Goal: Navigation & Orientation: Find specific page/section

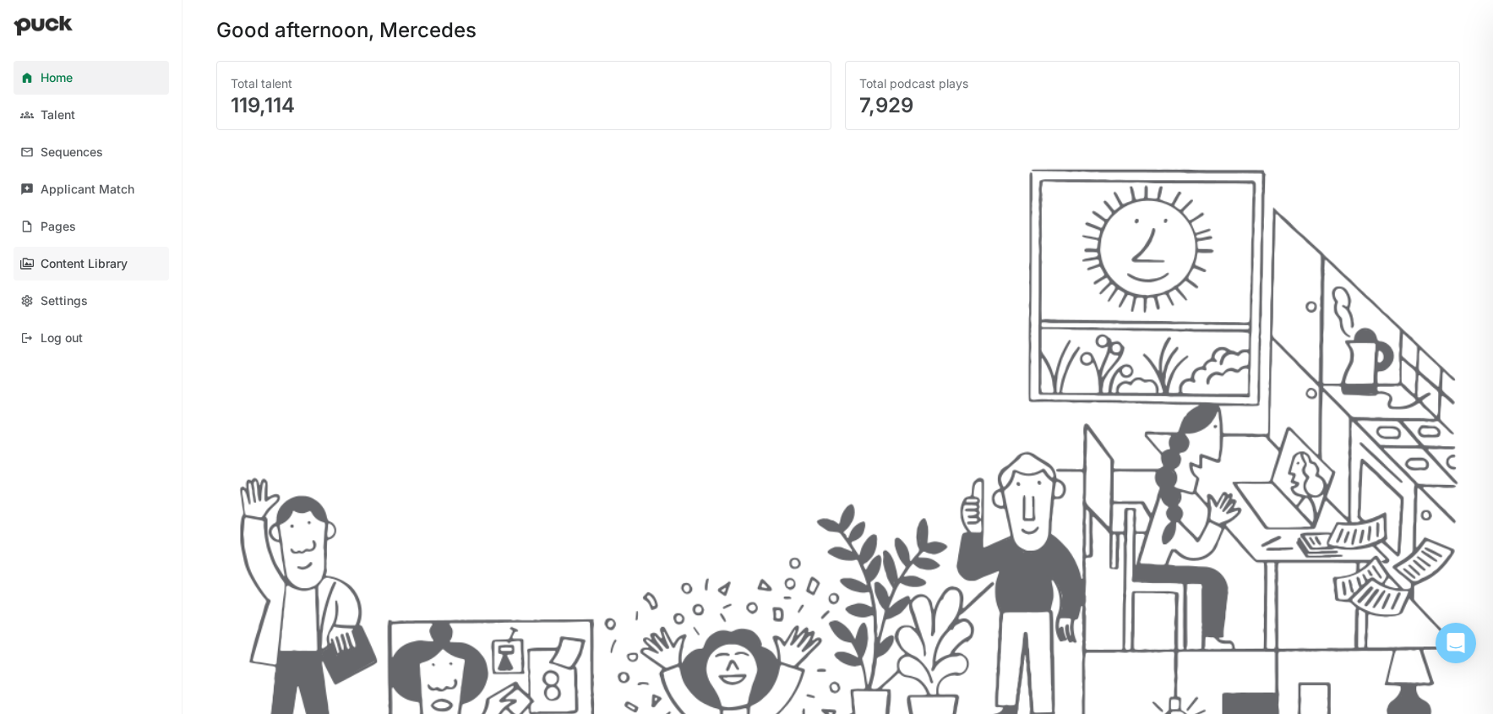
click at [84, 263] on div "Content Library" at bounding box center [84, 264] width 87 height 14
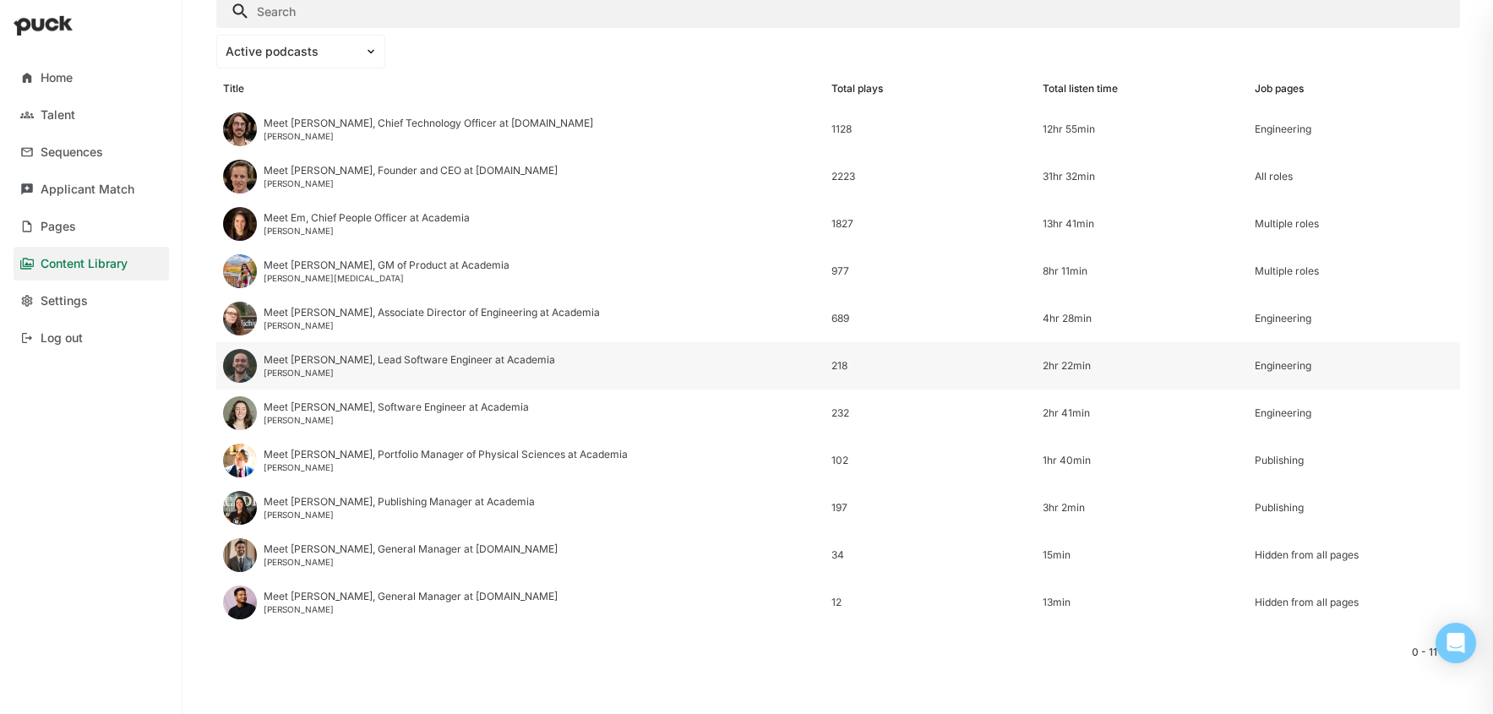
scroll to position [153, 0]
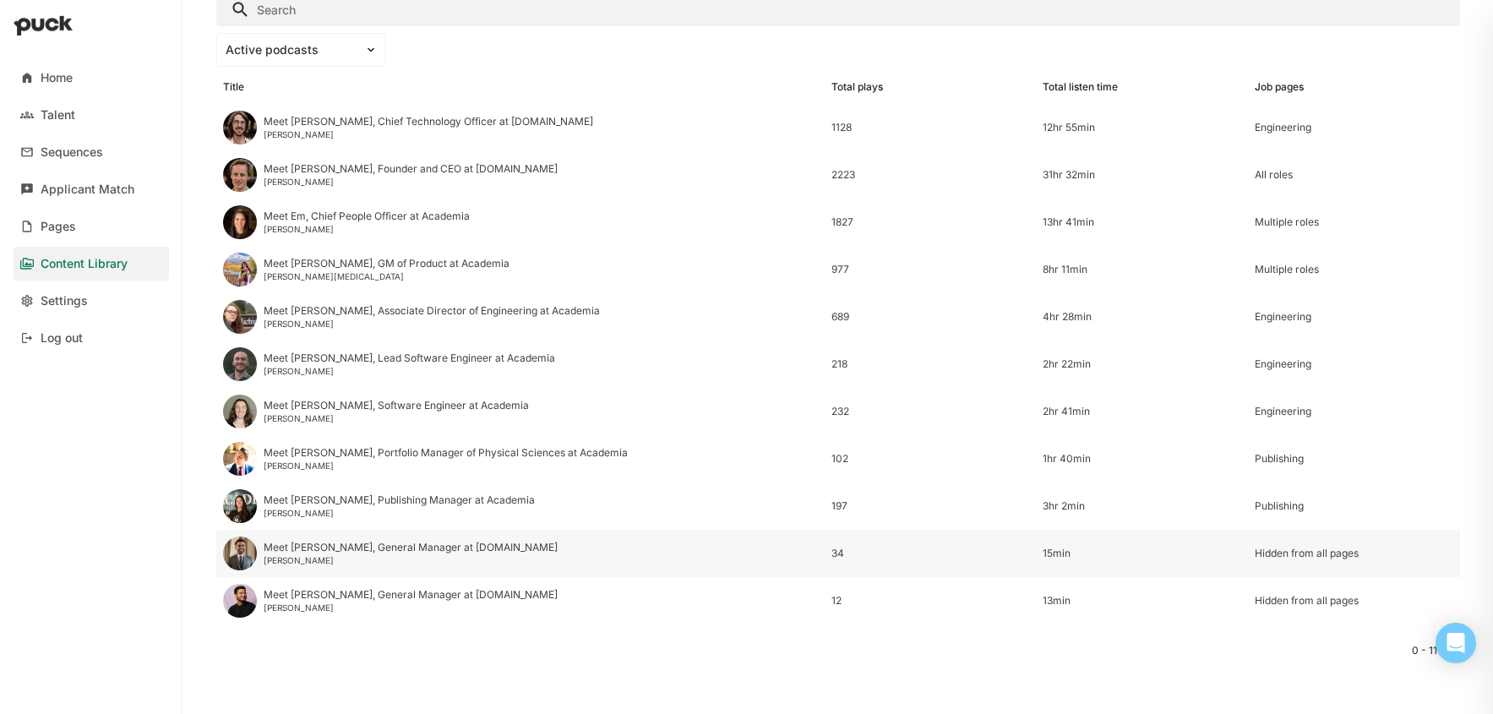
click at [338, 557] on div "[PERSON_NAME]" at bounding box center [411, 560] width 294 height 10
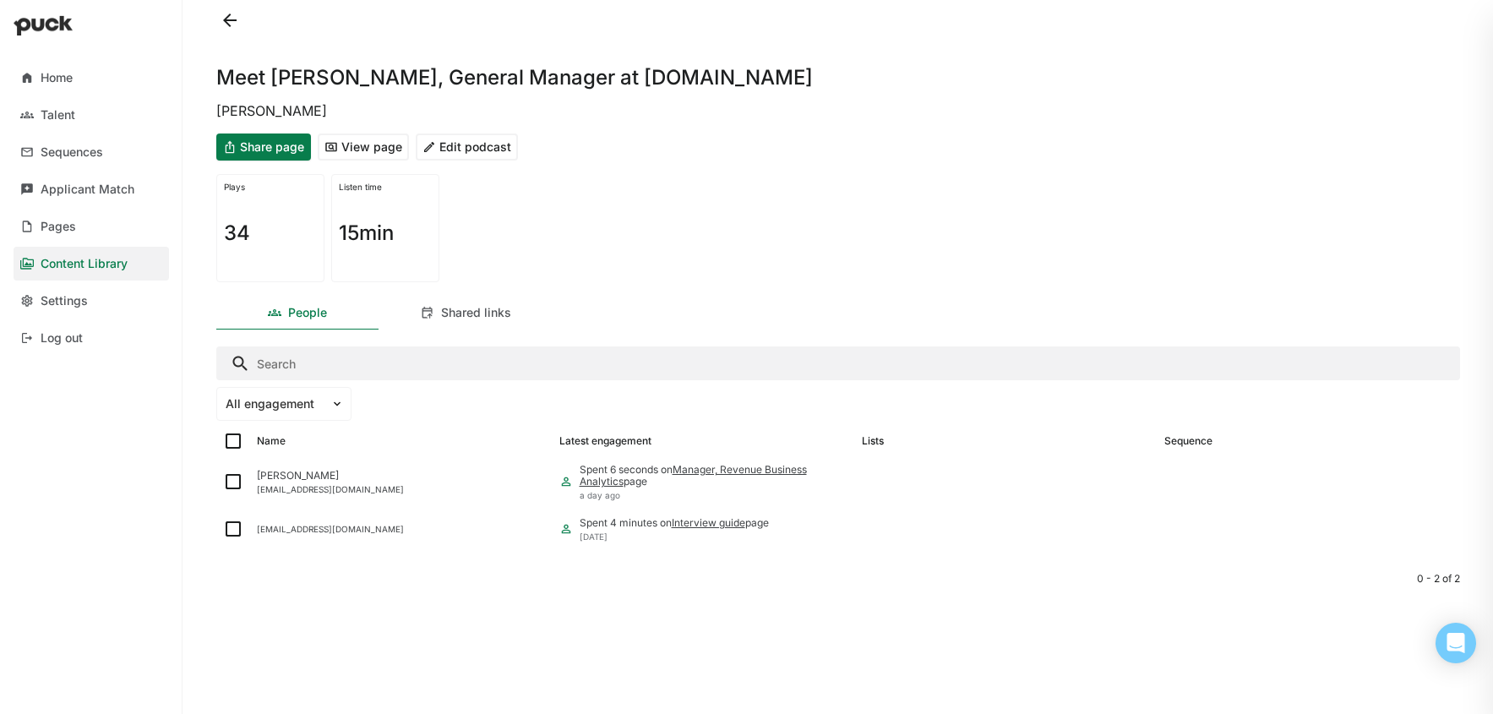
click at [349, 147] on button "View page" at bounding box center [363, 146] width 91 height 27
